Goal: Transaction & Acquisition: Subscribe to service/newsletter

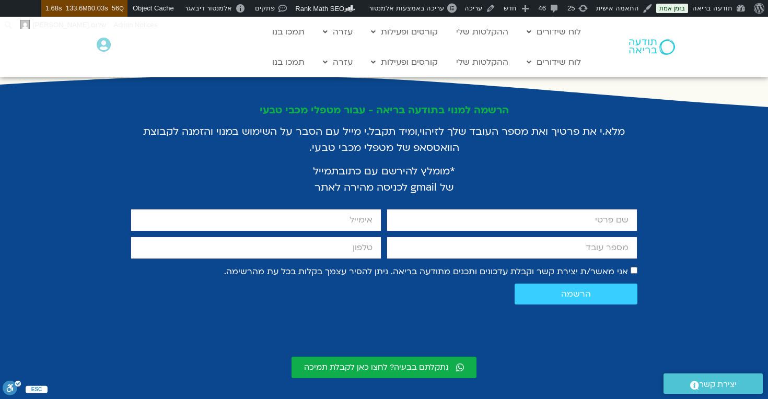
scroll to position [1956, 0]
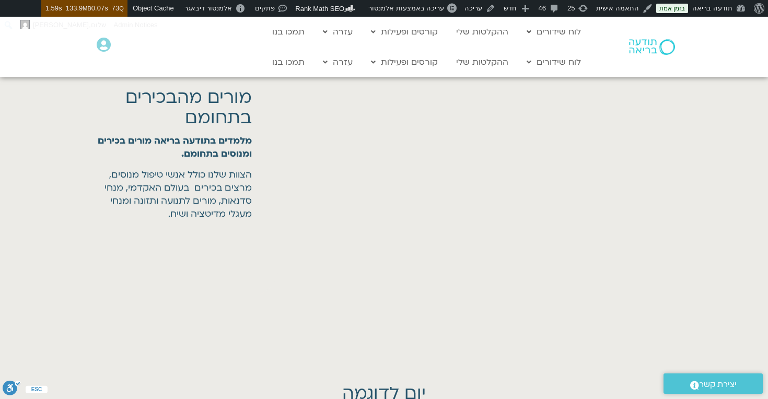
scroll to position [1935, 0]
